Goal: Task Accomplishment & Management: Complete application form

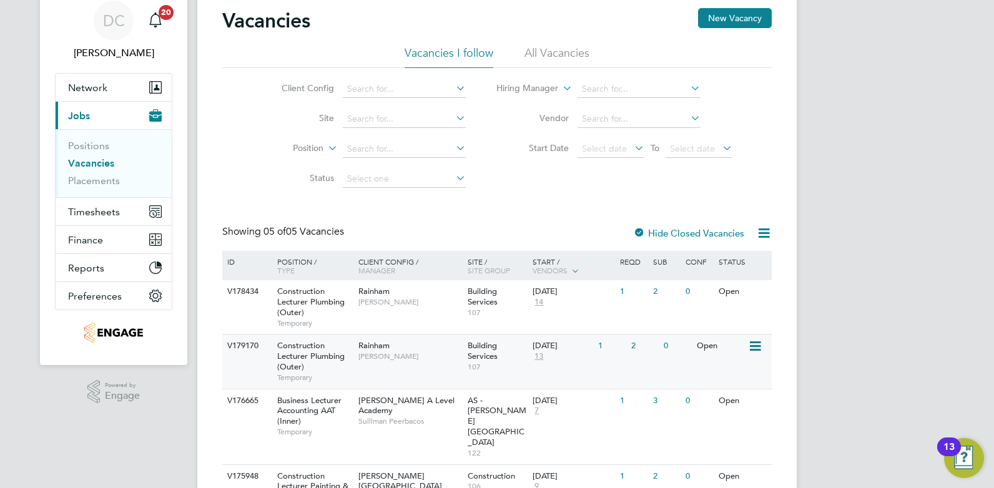
scroll to position [94, 0]
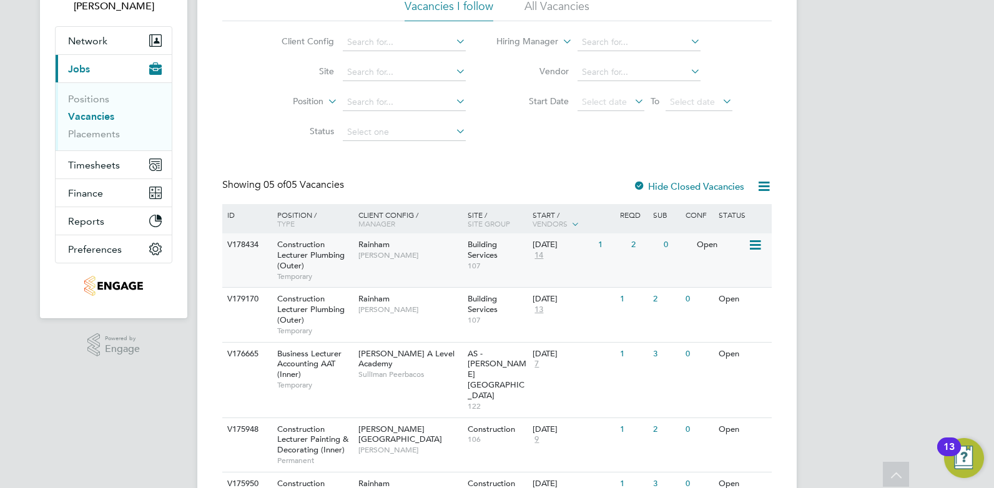
click at [400, 273] on div "V178434 Construction Lecturer Plumbing (Outer) Temporary Rainham Ian Rist Build…" at bounding box center [497, 261] width 550 height 54
click at [404, 315] on div "Rainham Ian Rist" at bounding box center [409, 304] width 109 height 32
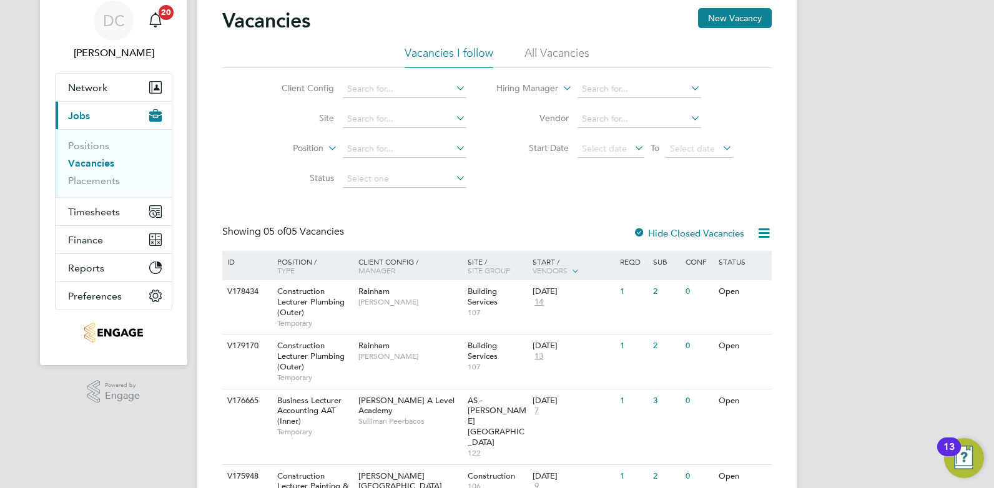
scroll to position [0, 0]
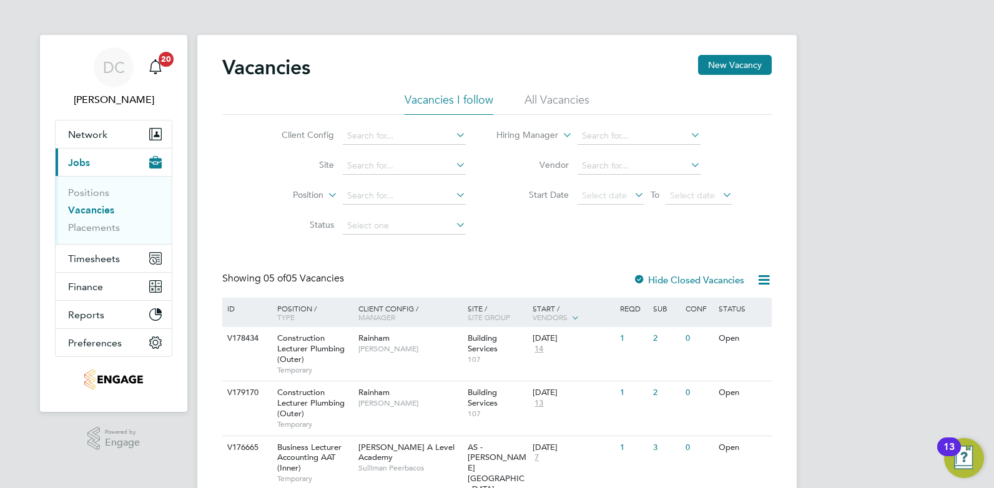
click at [553, 94] on li "All Vacancies" at bounding box center [557, 103] width 65 height 22
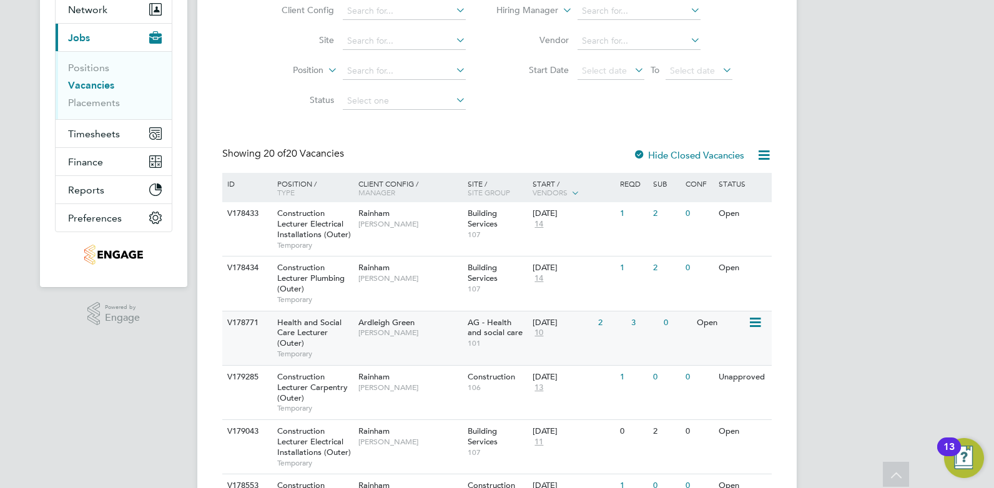
scroll to position [250, 0]
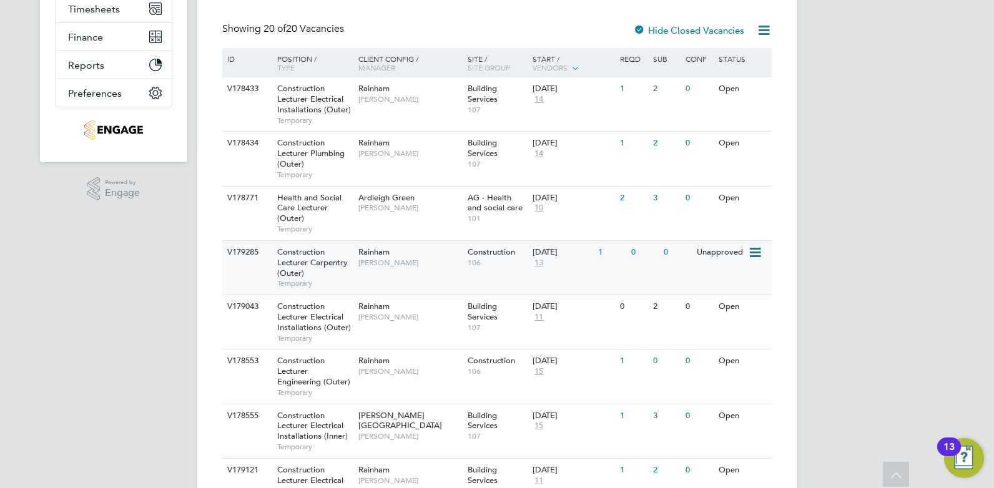
click at [400, 275] on div "V179285 Construction Lecturer Carpentry (Outer) Temporary Rainham Ian Rist Cons…" at bounding box center [497, 267] width 550 height 54
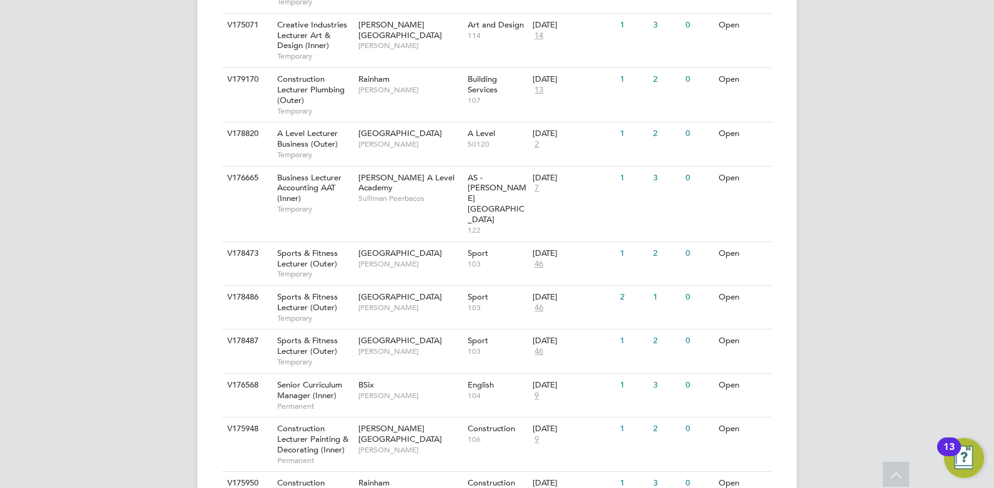
scroll to position [921, 0]
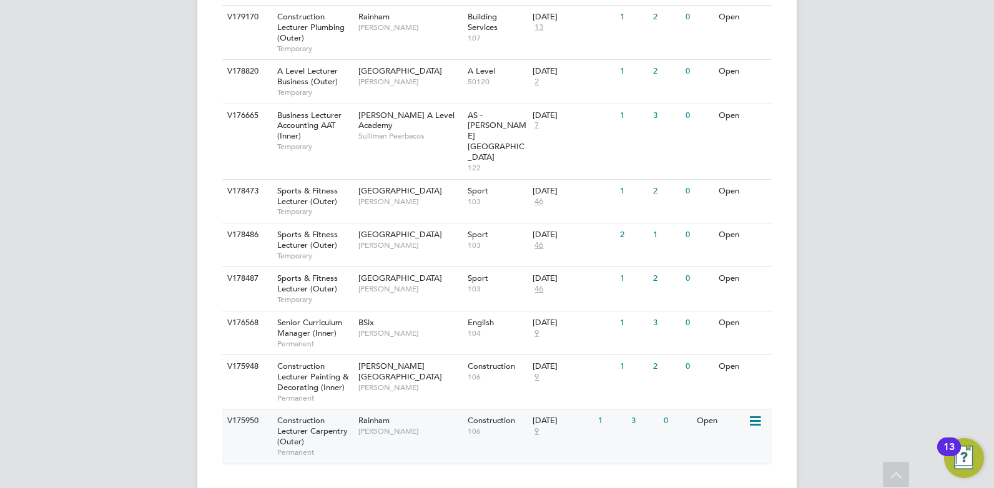
click at [384, 427] on div "V175950 Construction Lecturer Carpentry (Outer) Permanent Rainham Stephen Brays…" at bounding box center [497, 436] width 550 height 54
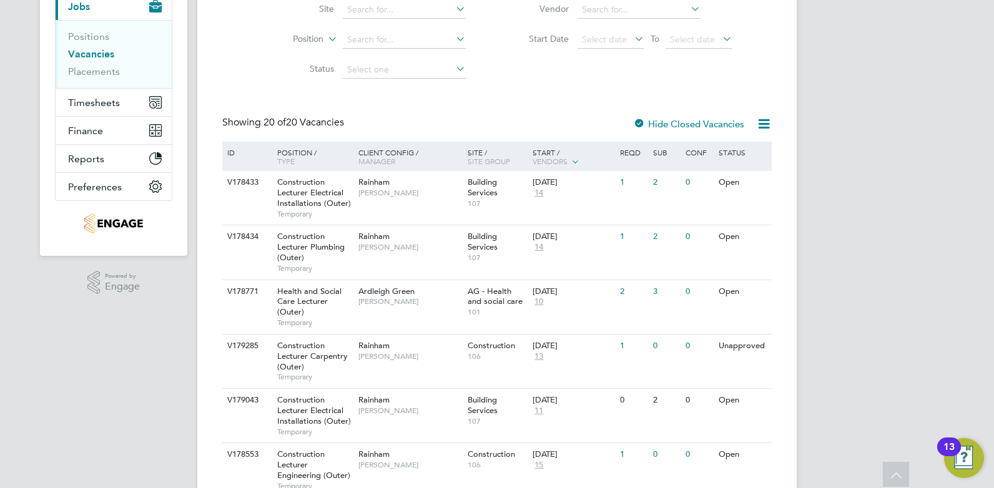
scroll to position [0, 0]
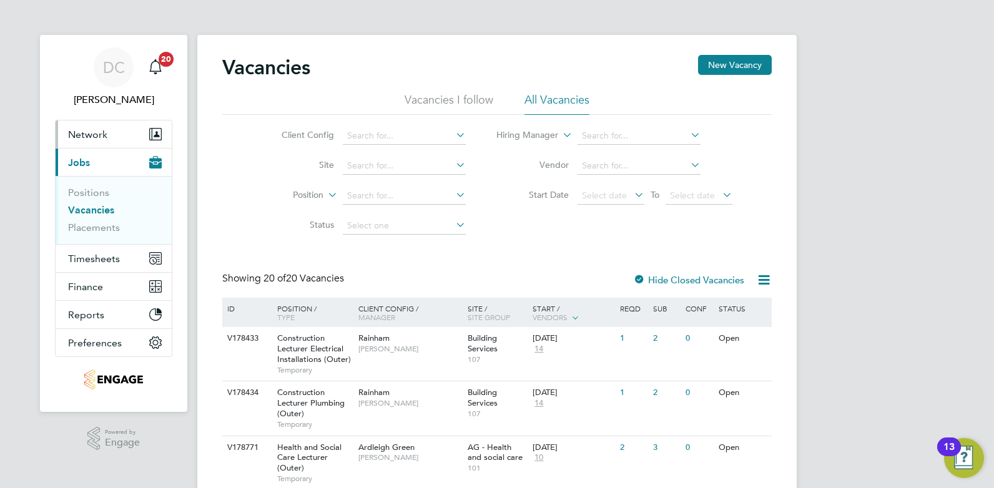
click at [96, 135] on span "Network" at bounding box center [87, 135] width 39 height 12
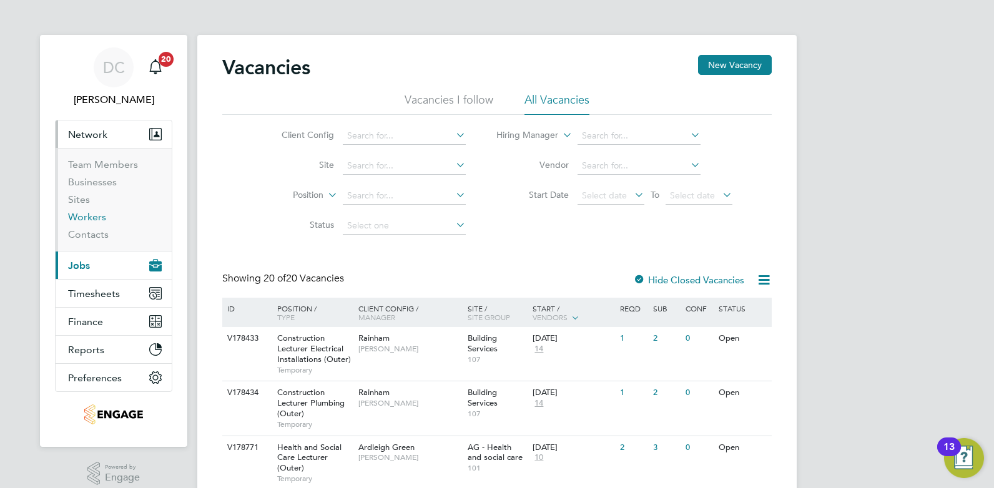
click at [96, 220] on link "Workers" at bounding box center [87, 217] width 38 height 12
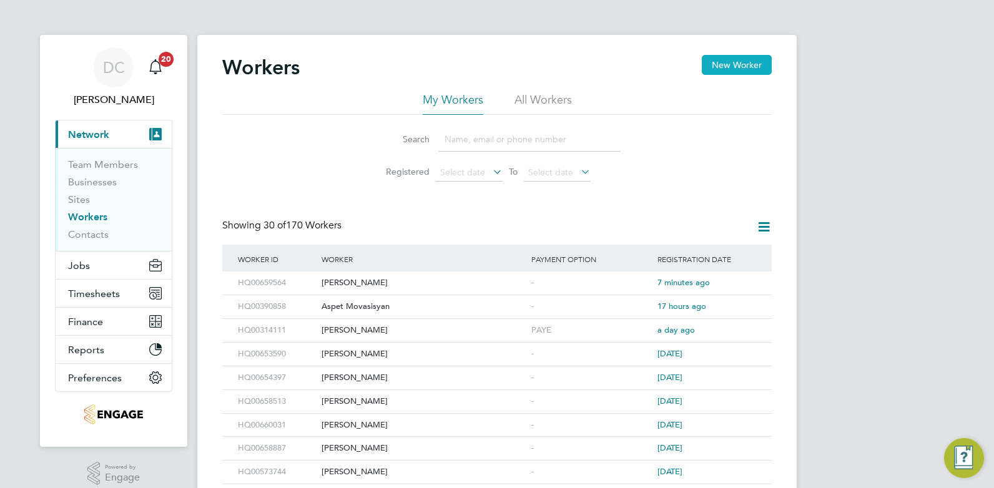
click at [740, 68] on button "New Worker" at bounding box center [737, 65] width 70 height 20
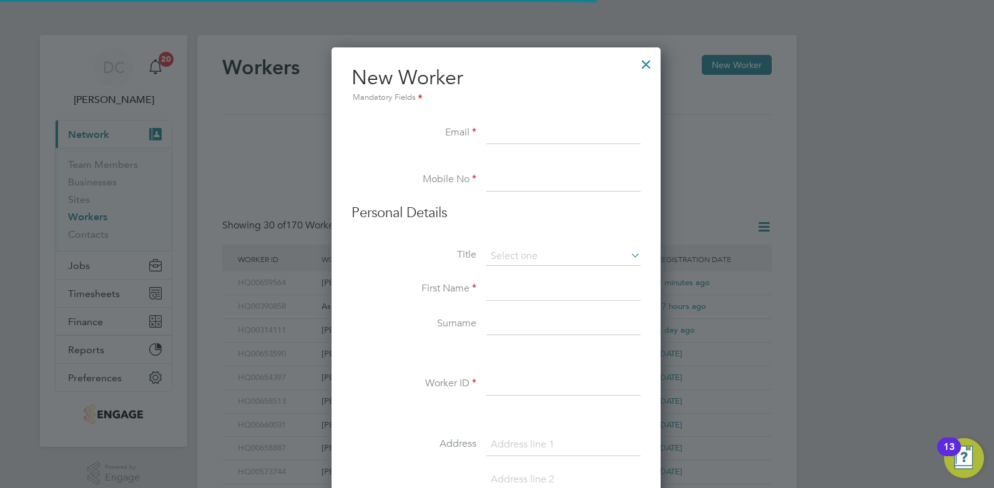
scroll to position [1063, 331]
paste input "5tephen37@live.co.uk"
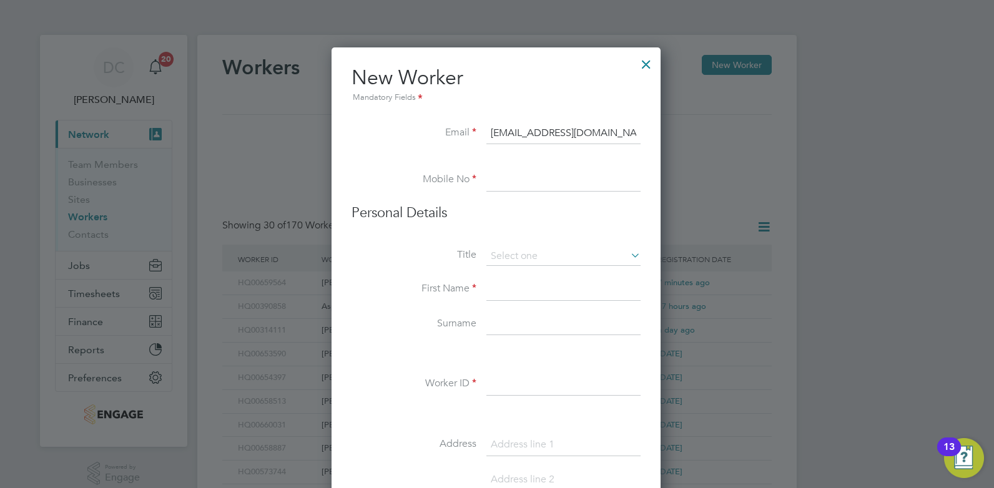
type input "5tephen37@live.co.uk"
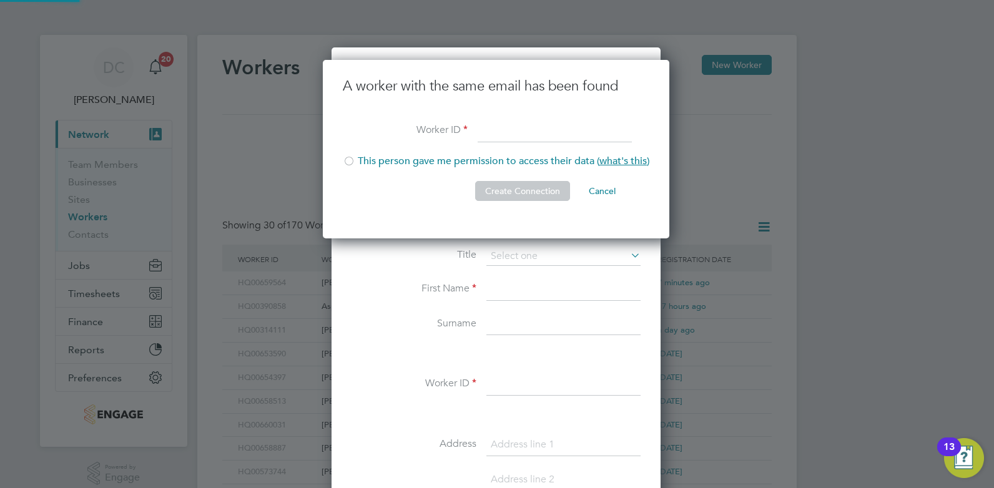
scroll to position [179, 349]
type input "HQ00315513"
click at [349, 161] on div at bounding box center [349, 162] width 12 height 12
click at [563, 193] on button "Create Connection" at bounding box center [522, 191] width 95 height 20
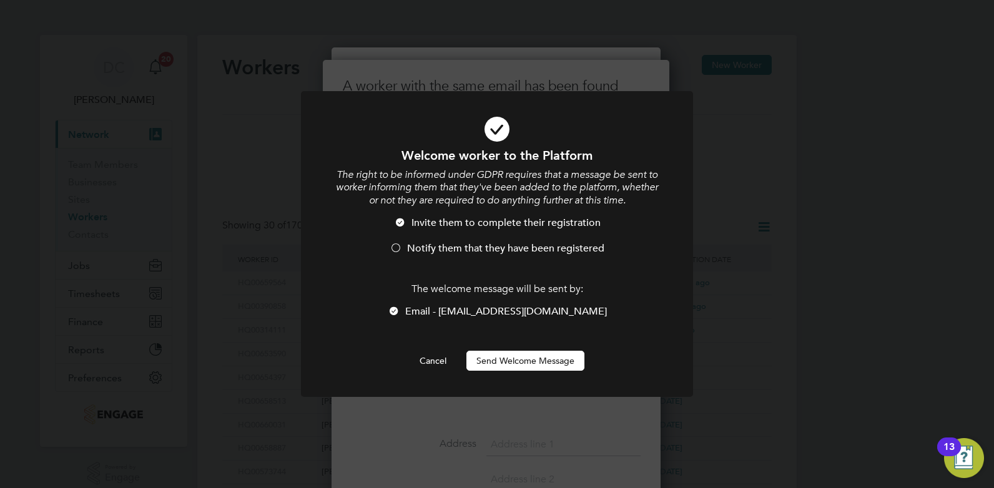
drag, startPoint x: 399, startPoint y: 249, endPoint x: 480, endPoint y: 347, distance: 127.7
click at [400, 249] on div at bounding box center [396, 249] width 12 height 12
click at [506, 364] on button "Send Welcome Message" at bounding box center [526, 361] width 118 height 20
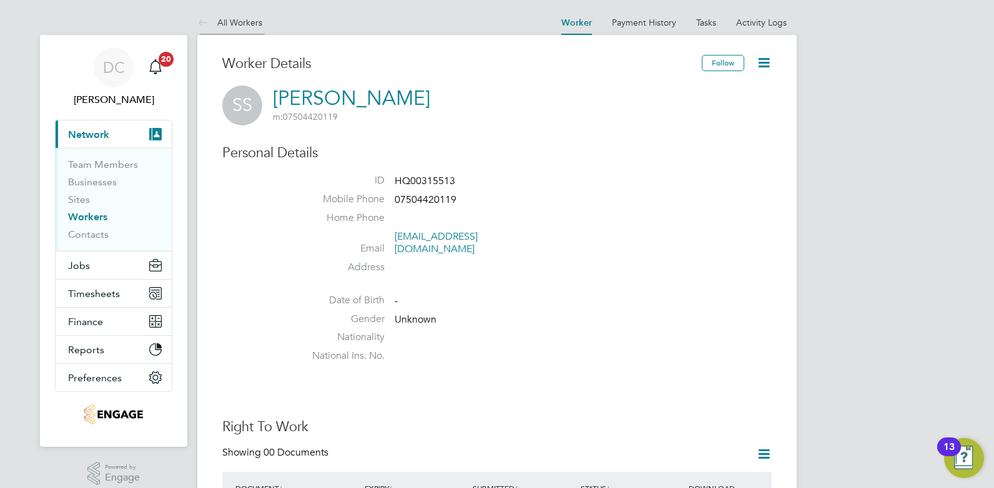
click at [240, 27] on link "All Workers" at bounding box center [229, 22] width 65 height 11
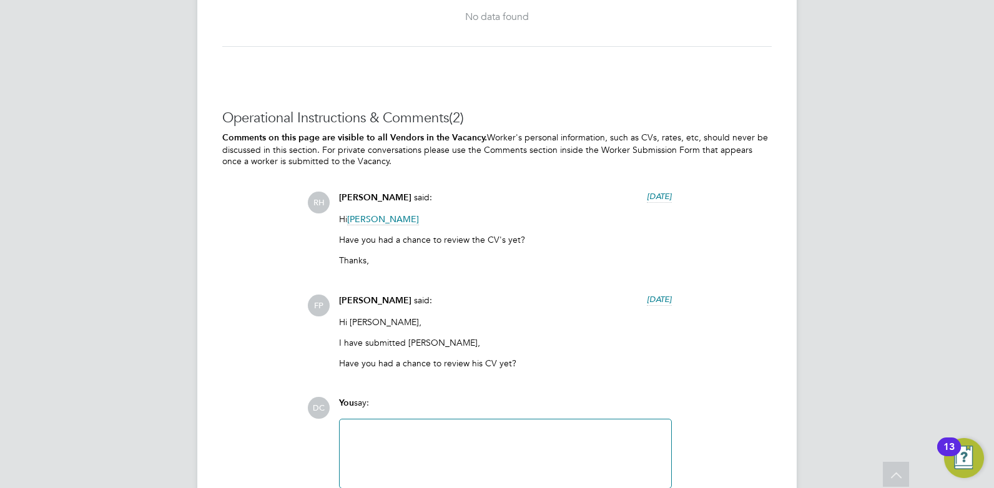
scroll to position [2639, 0]
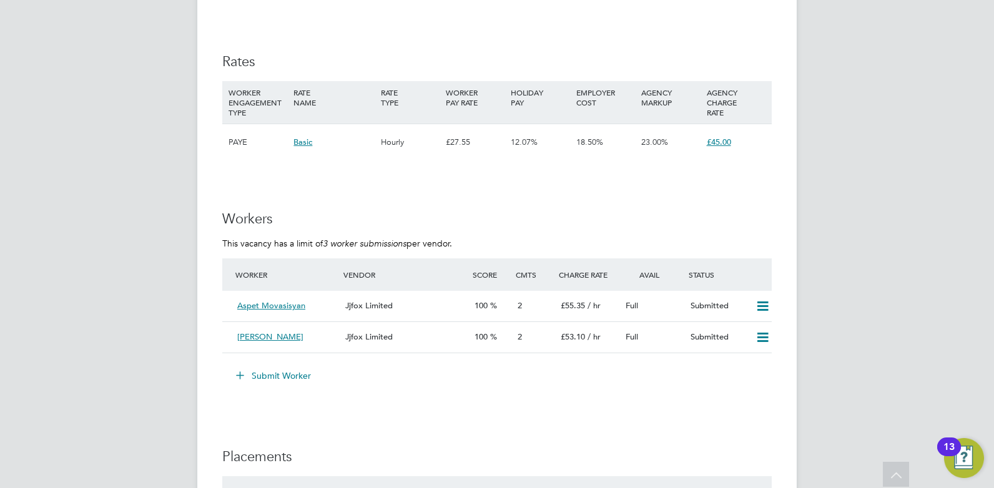
scroll to position [2202, 0]
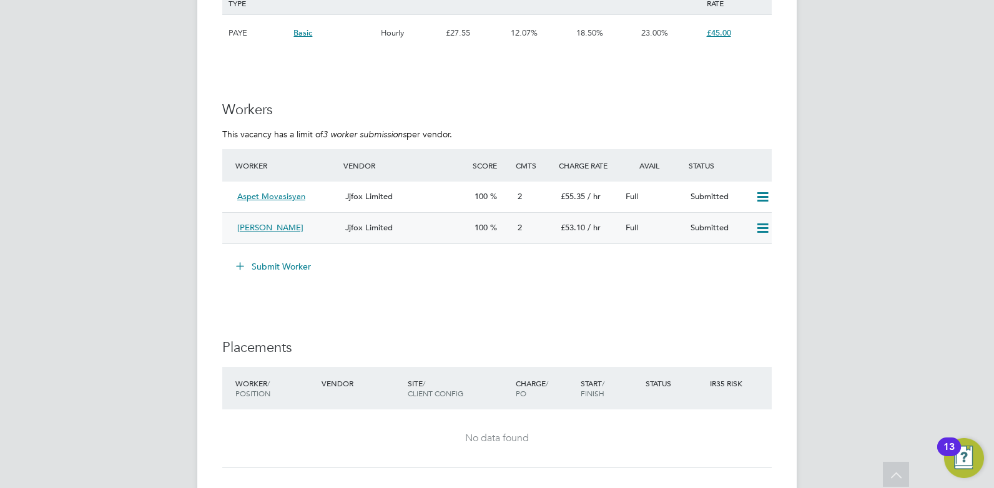
click at [285, 230] on span "Charles Davies" at bounding box center [270, 227] width 66 height 11
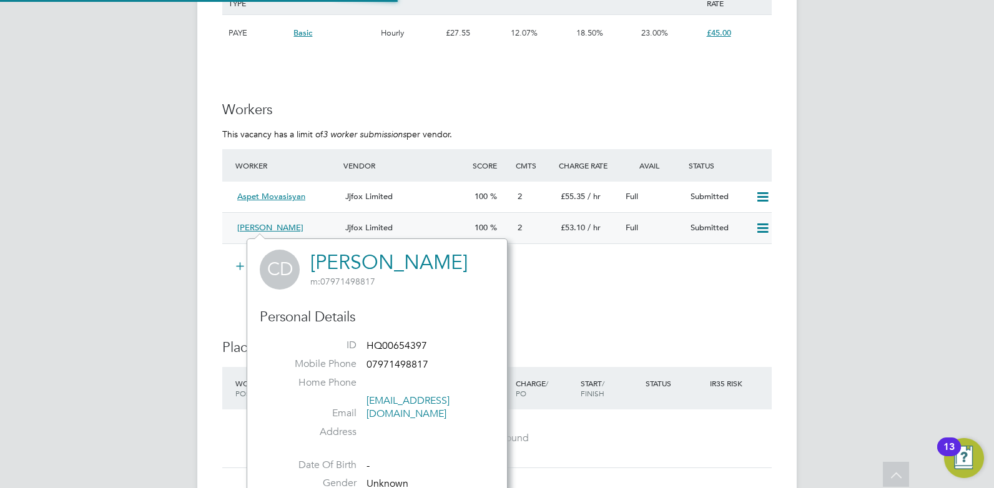
scroll to position [293, 261]
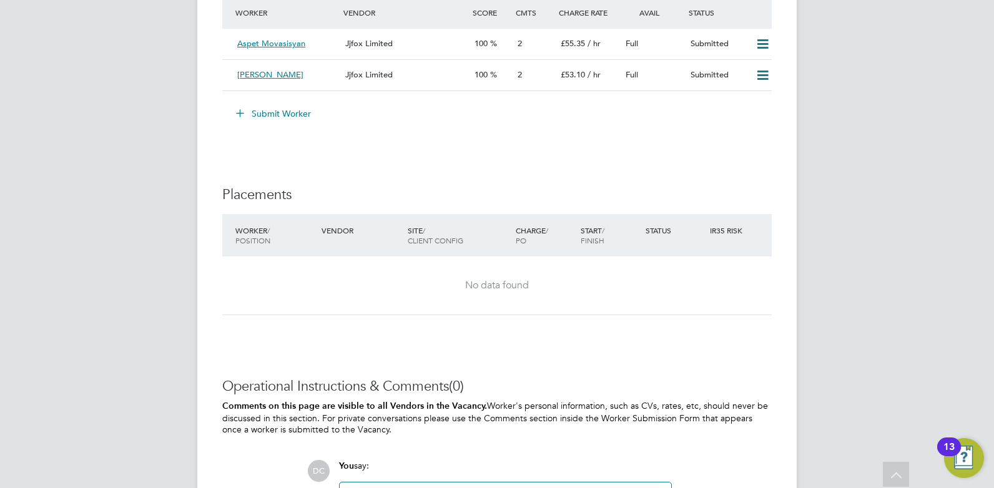
scroll to position [2339, 0]
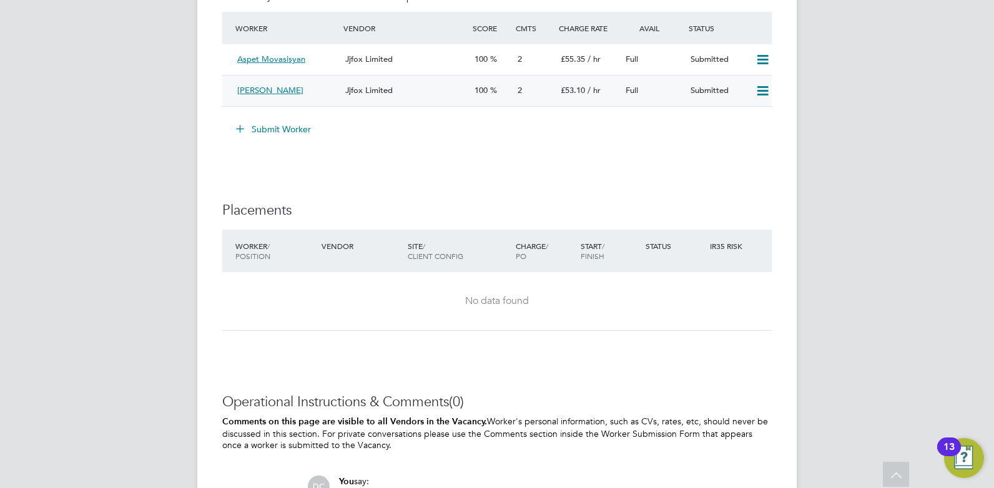
click at [302, 95] on div "Charles Davies" at bounding box center [286, 91] width 108 height 21
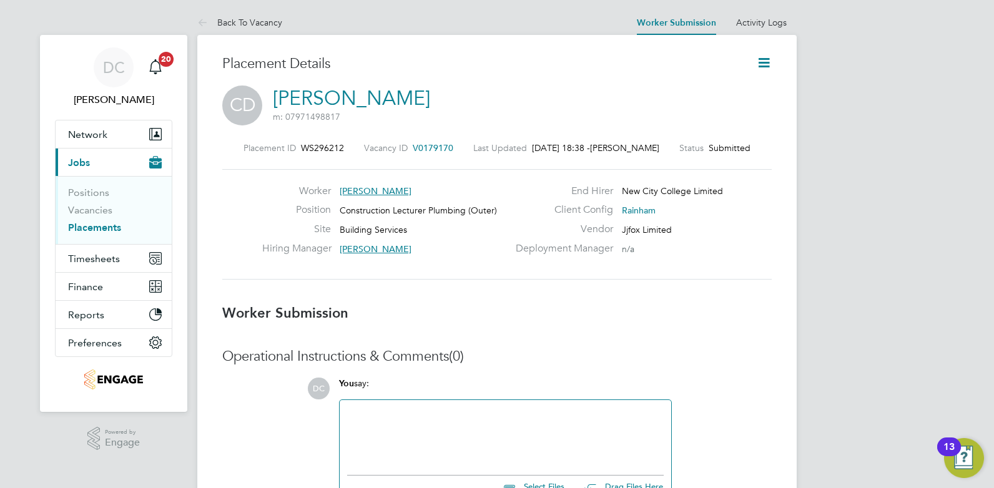
scroll to position [12, 100]
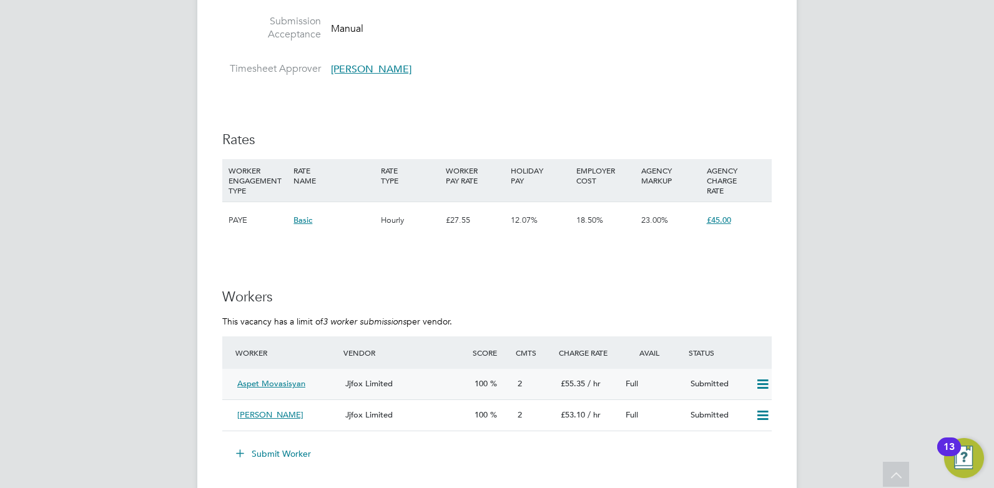
click at [416, 383] on div "Jjfox Limited" at bounding box center [404, 384] width 129 height 21
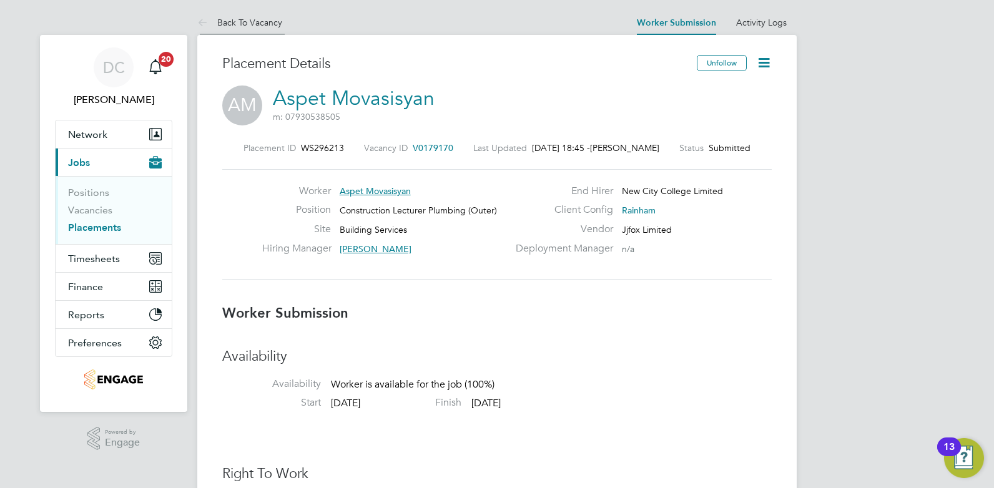
click at [254, 20] on link "Back To Vacancy" at bounding box center [239, 22] width 85 height 11
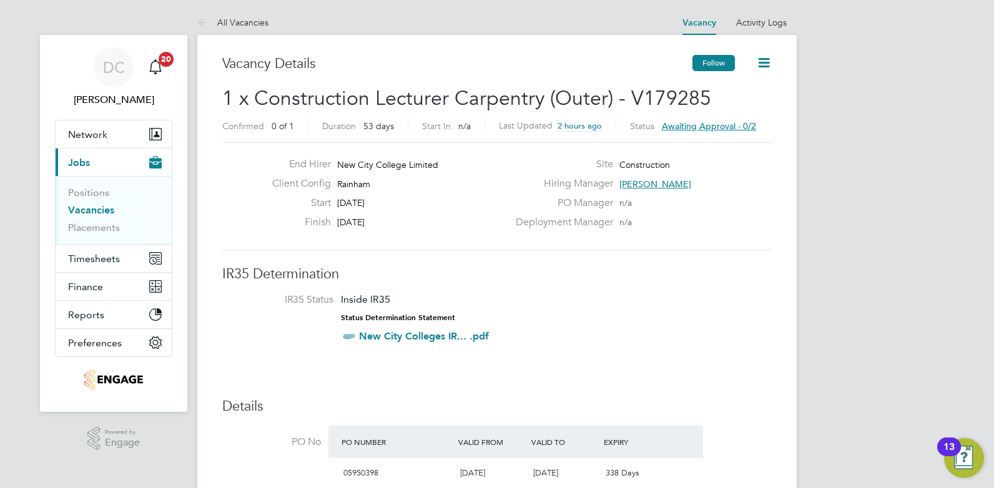
click at [703, 65] on button "Follow" at bounding box center [714, 63] width 42 height 16
click at [244, 25] on link "All Vacancies" at bounding box center [232, 22] width 71 height 11
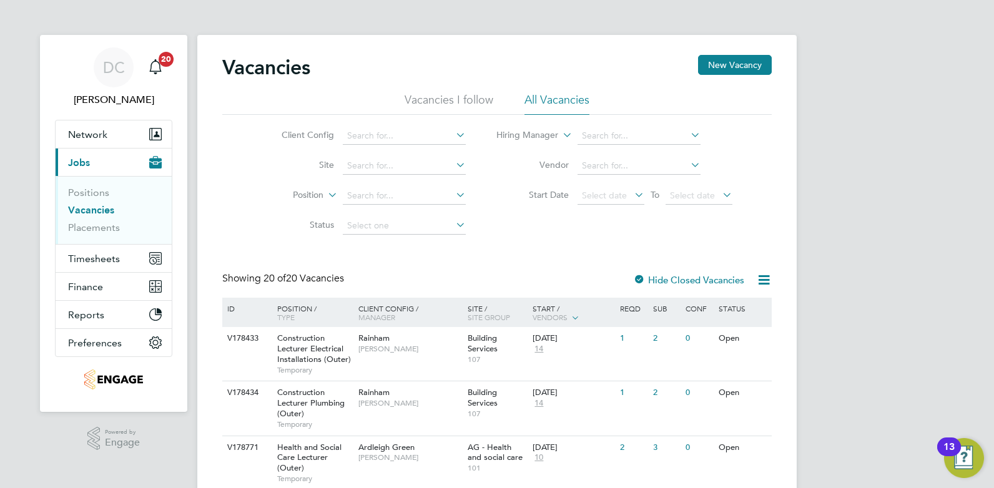
click at [82, 165] on span "Jobs" at bounding box center [79, 163] width 22 height 12
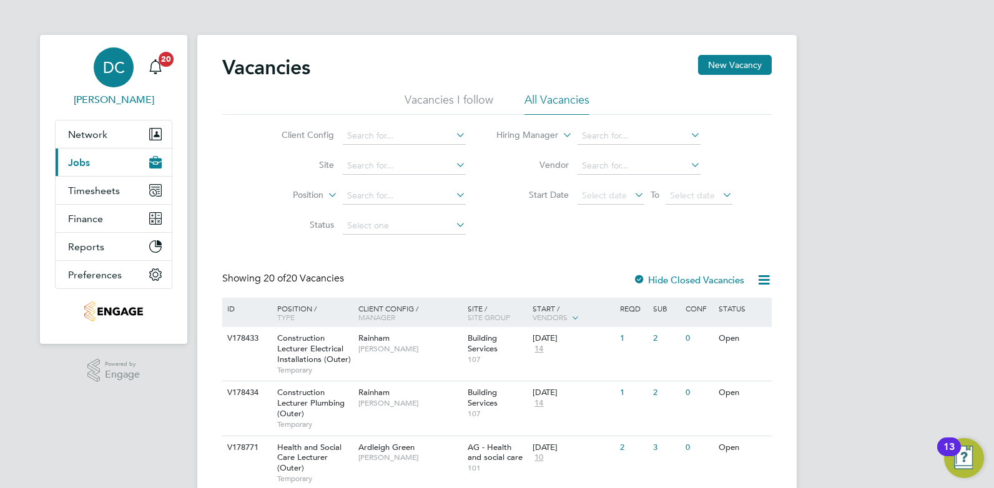
click at [111, 68] on span "DC" at bounding box center [114, 67] width 22 height 16
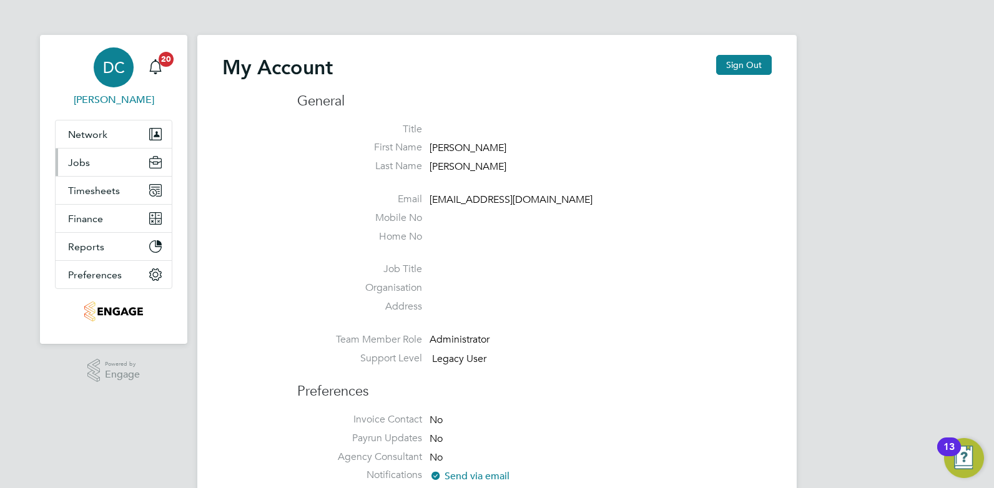
click at [102, 158] on button "Jobs" at bounding box center [114, 162] width 116 height 27
click at [79, 158] on span "Jobs" at bounding box center [79, 163] width 22 height 12
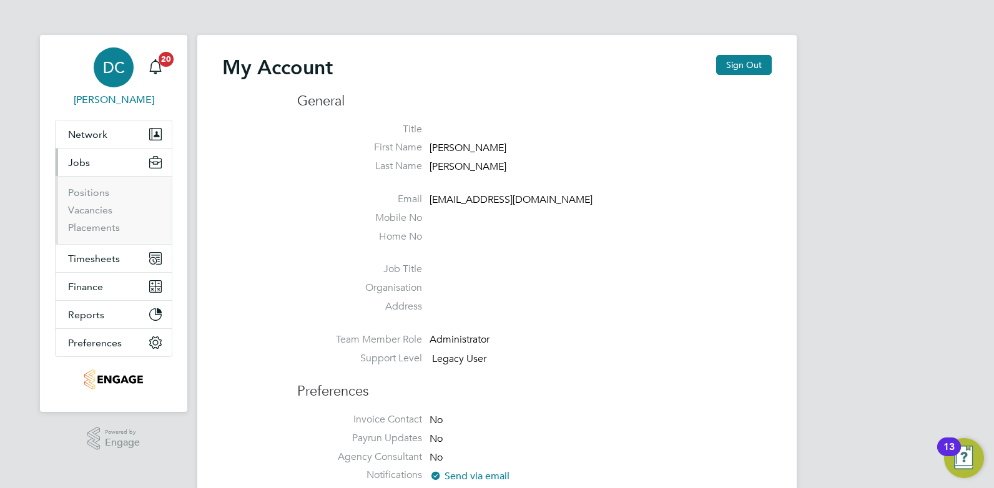
click at [154, 163] on rect "Main navigation" at bounding box center [155, 162] width 3 height 1
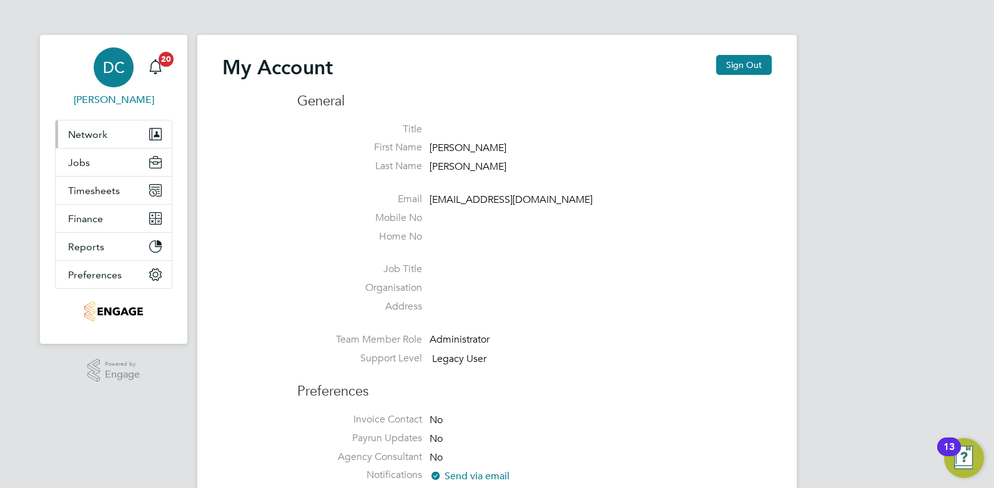
click at [94, 138] on span "Network" at bounding box center [87, 135] width 39 height 12
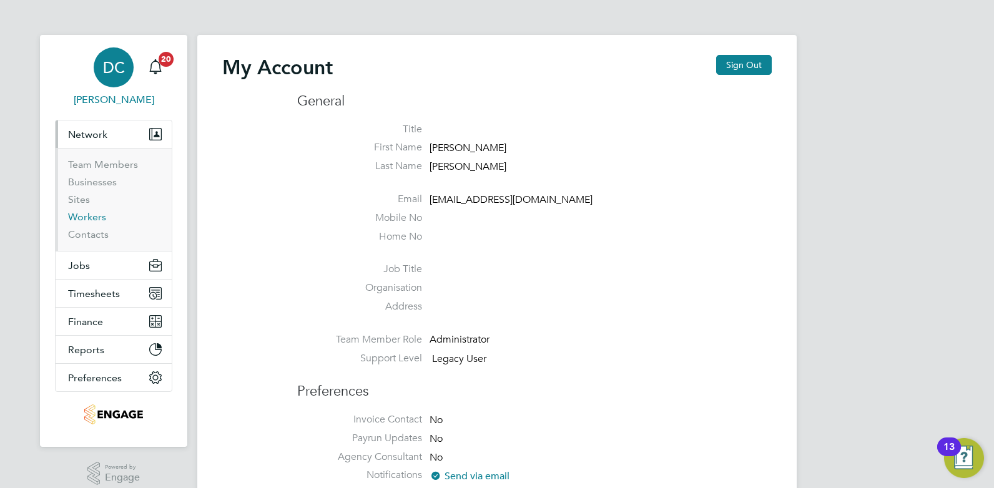
click at [95, 217] on link "Workers" at bounding box center [87, 217] width 38 height 12
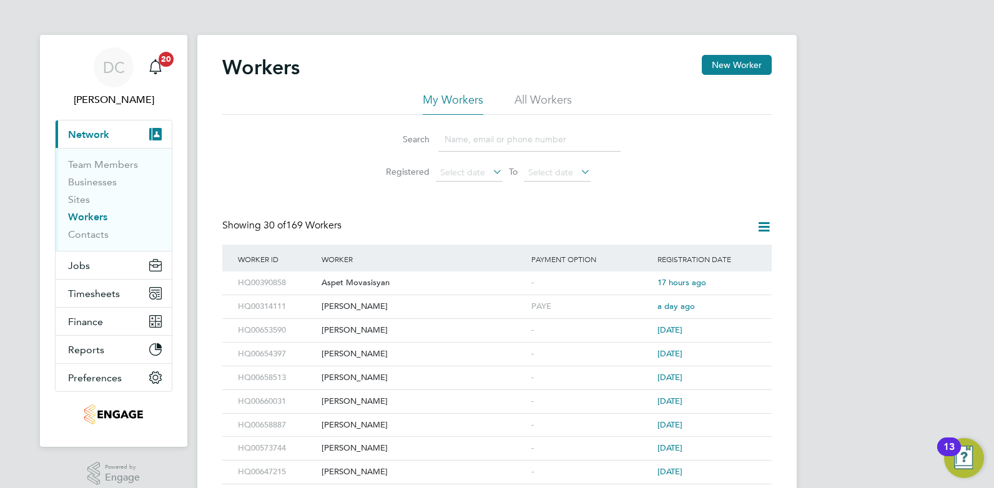
click at [560, 105] on li "All Workers" at bounding box center [543, 103] width 57 height 22
click at [734, 64] on button "New Worker" at bounding box center [737, 65] width 70 height 20
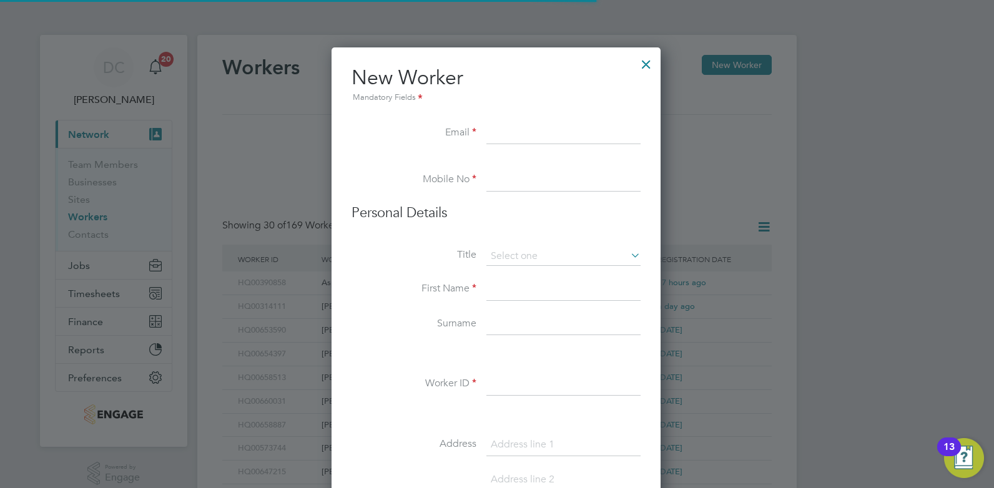
scroll to position [1063, 331]
paste input "alexandruemanuelpavel@gmail.com"
type input "alexandruemanuelpavel@gmail.com"
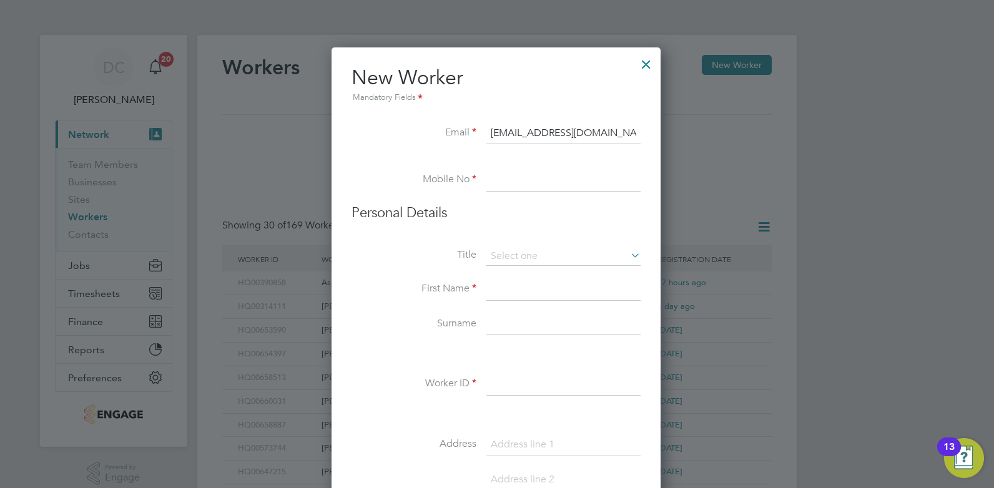
scroll to position [0, 15]
type input "07432642698"
type input "Alex"
type input "Pavel"
type input "OX29 7YL"
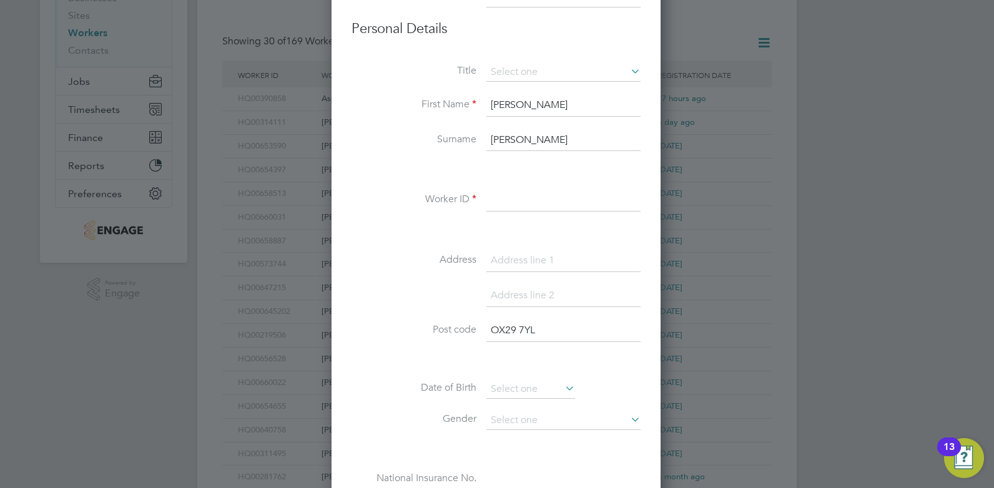
scroll to position [91, 0]
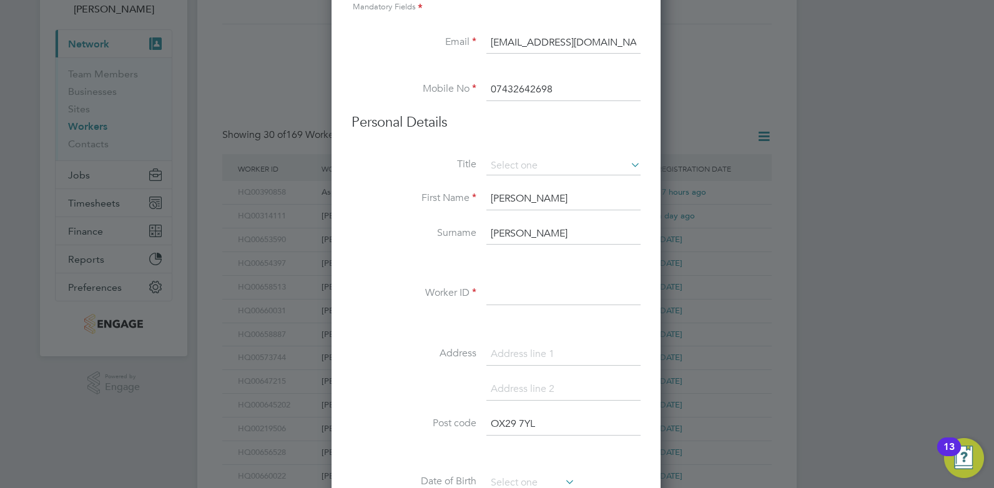
type input "alexandruemanuelpavel@gmail.com"
click at [524, 296] on input at bounding box center [564, 294] width 154 height 22
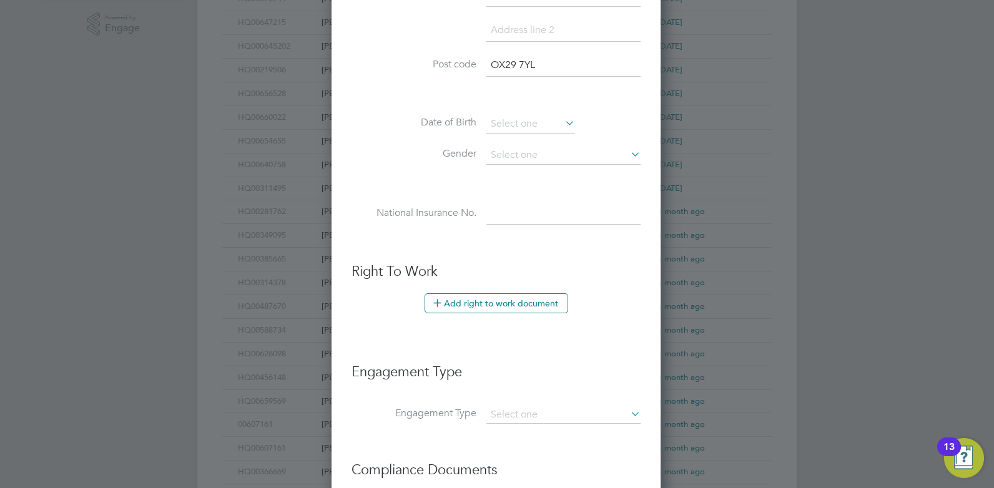
scroll to position [622, 0]
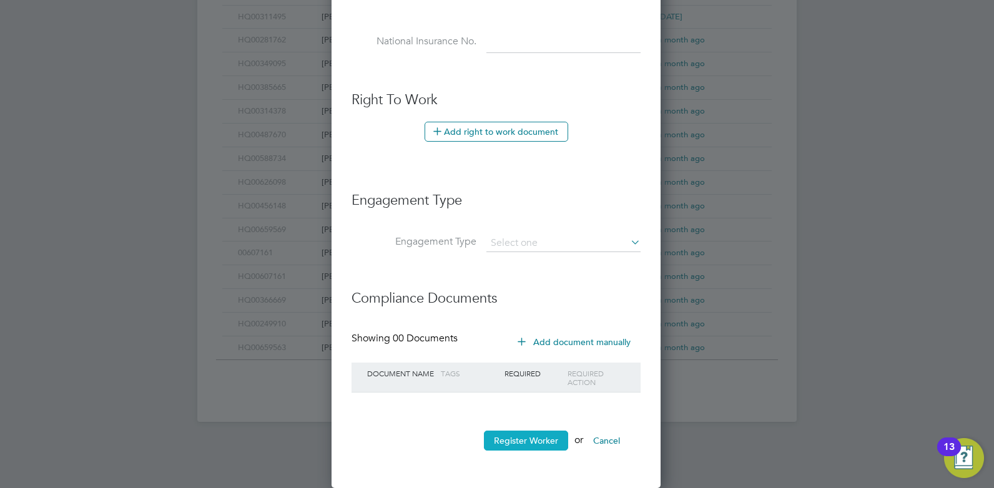
type input "HQ00659564"
click at [554, 443] on button "Register Worker" at bounding box center [526, 441] width 84 height 20
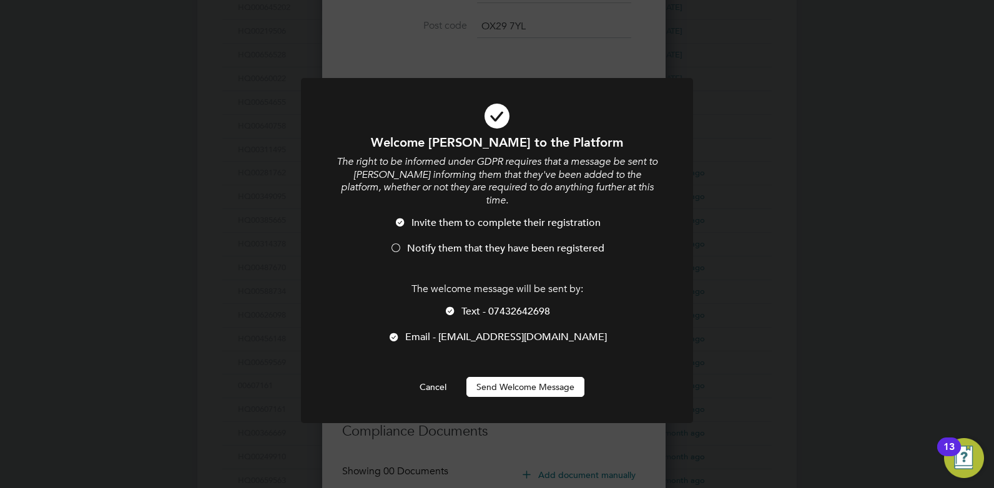
scroll to position [1063, 331]
click at [402, 244] on li "Notify them that they have been registered" at bounding box center [497, 255] width 325 height 26
click at [500, 380] on button "Send Welcome Message" at bounding box center [526, 387] width 118 height 20
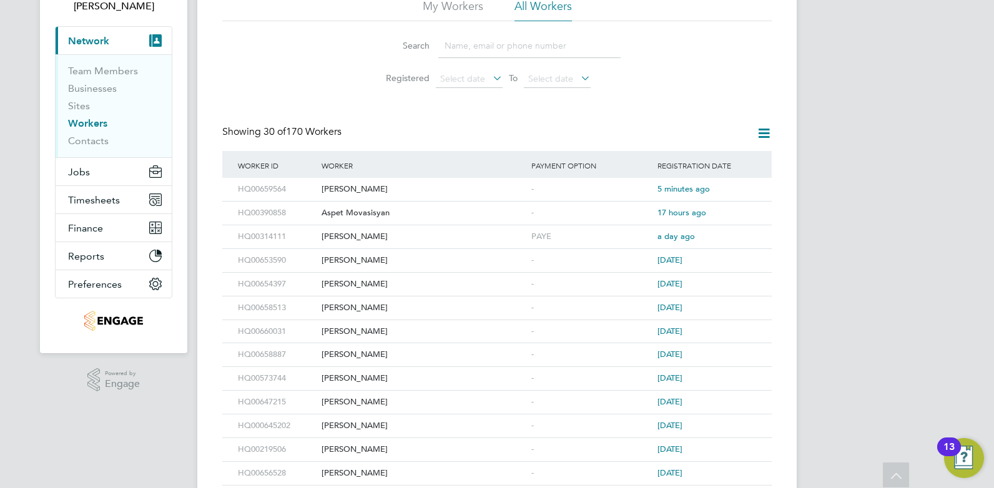
scroll to position [0, 0]
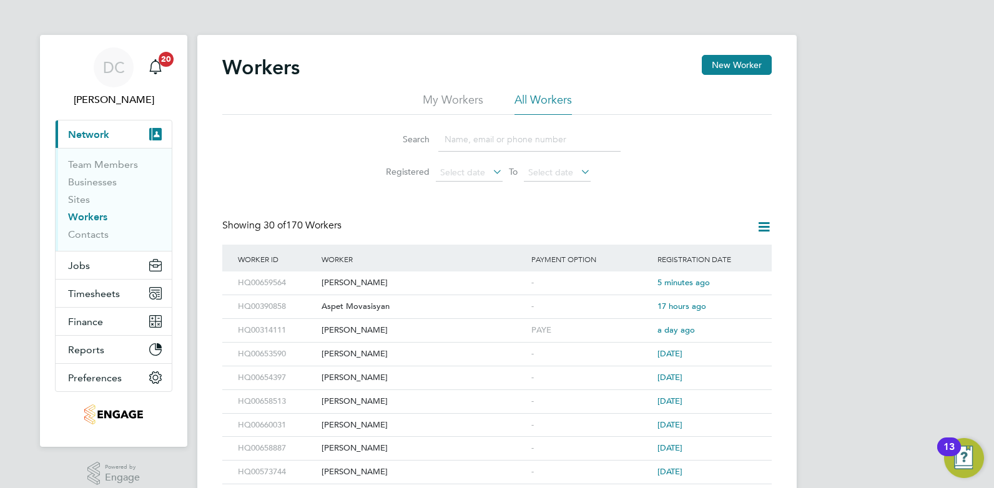
click at [493, 141] on input at bounding box center [529, 139] width 182 height 24
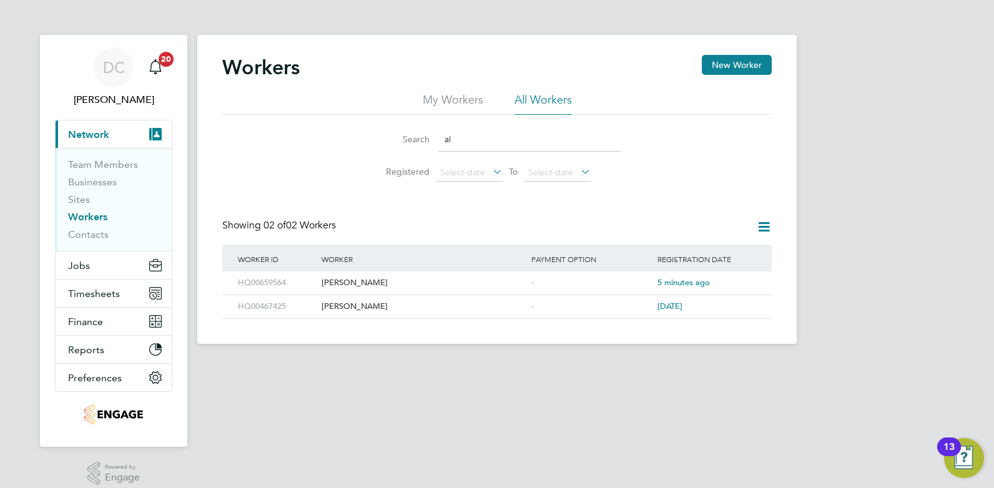
type input "a"
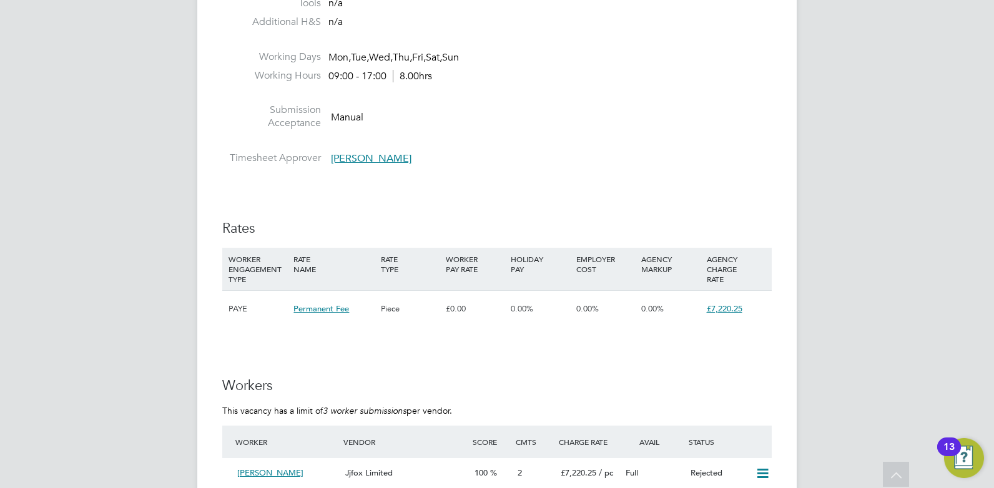
scroll to position [999, 0]
